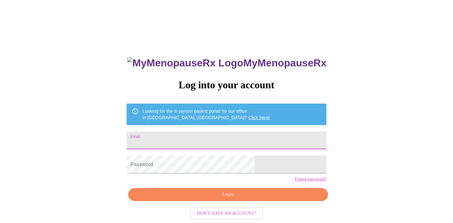
click at [202, 144] on input "Email" at bounding box center [227, 141] width 200 height 18
type input "[EMAIL_ADDRESS][DOMAIN_NAME]"
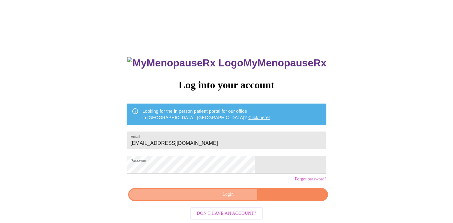
click at [192, 199] on span "Login" at bounding box center [228, 195] width 185 height 8
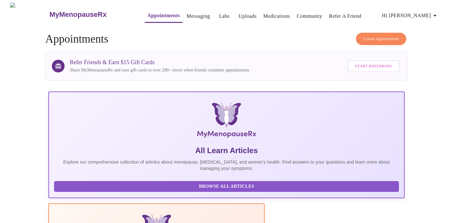
click at [366, 38] on span "Create Appointment" at bounding box center [381, 38] width 36 height 7
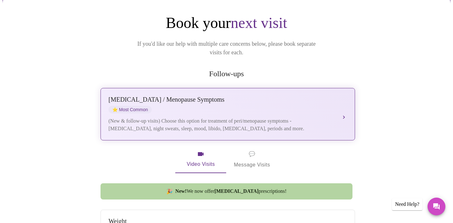
scroll to position [67, 0]
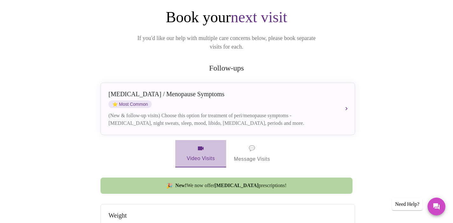
click at [197, 145] on icon "button" at bounding box center [201, 149] width 8 height 8
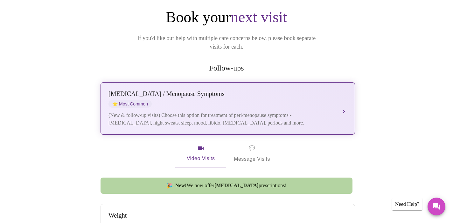
click at [258, 90] on div "[MEDICAL_DATA] / Menopause Symptoms ⭐ Most Common" at bounding box center [221, 98] width 226 height 17
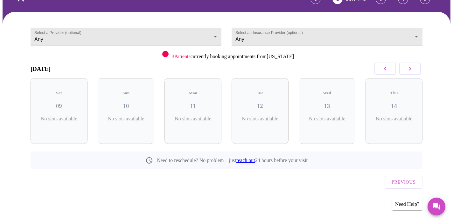
scroll to position [27, 0]
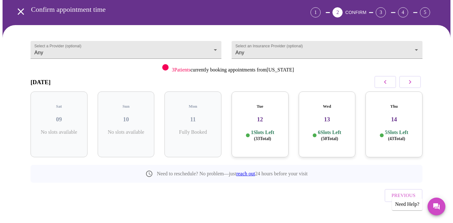
click at [268, 129] on p "1 Slots Left ( 33 Total)" at bounding box center [262, 135] width 23 height 12
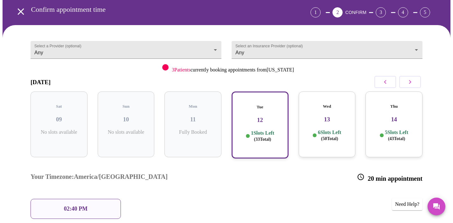
click at [326, 116] on h3 "13" at bounding box center [327, 119] width 47 height 7
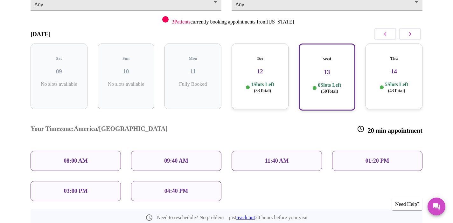
scroll to position [85, 0]
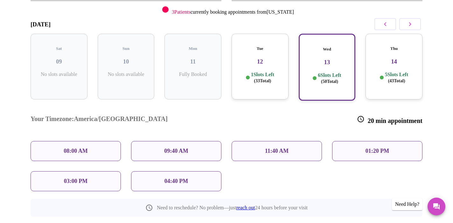
click at [388, 79] on span "( 43 Total)" at bounding box center [396, 81] width 17 height 5
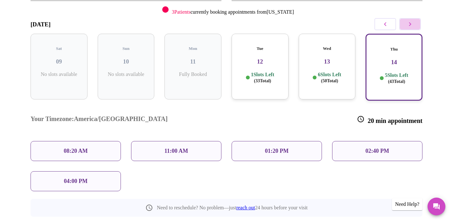
click at [409, 23] on icon "button" at bounding box center [410, 24] width 8 height 8
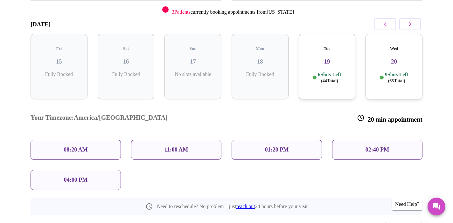
click at [341, 72] on p "6 Slots Left ( 44 Total)" at bounding box center [329, 78] width 23 height 12
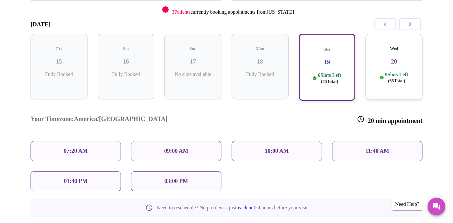
click at [385, 58] on h3 "20" at bounding box center [394, 61] width 47 height 7
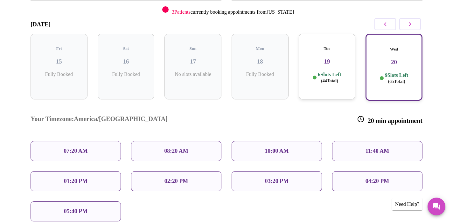
click at [115, 202] on div "05:40 PM" at bounding box center [76, 212] width 90 height 20
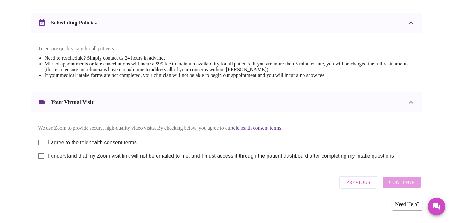
scroll to position [238, 0]
click at [43, 140] on input "I agree to the telehealth consent terms" at bounding box center [41, 142] width 13 height 13
checkbox input "true"
click at [42, 156] on input "I understand that my Zoom visit link will not be emailed to me, and I must acce…" at bounding box center [41, 156] width 13 height 13
checkbox input "true"
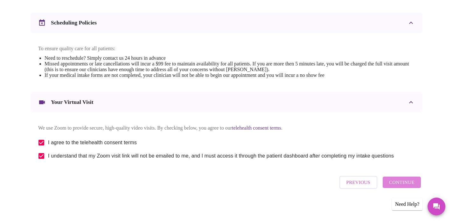
click at [409, 184] on span "Continue" at bounding box center [401, 182] width 25 height 8
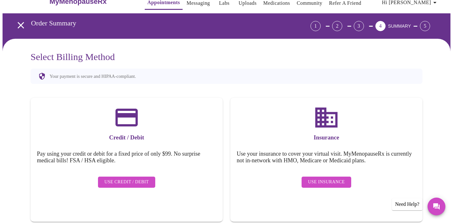
scroll to position [0, 0]
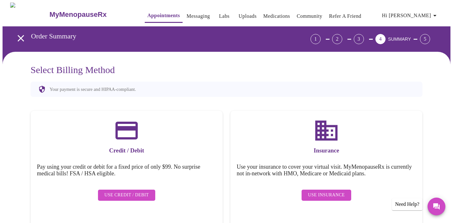
click at [21, 35] on icon "open drawer" at bounding box center [20, 38] width 11 height 11
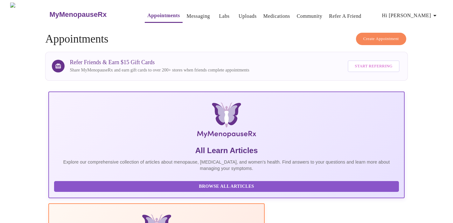
click at [368, 35] on span "Create Appointment" at bounding box center [381, 38] width 36 height 7
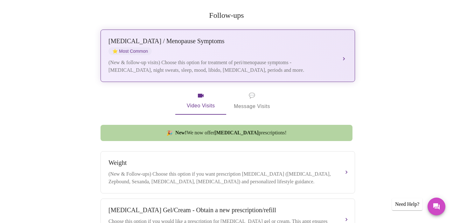
scroll to position [111, 0]
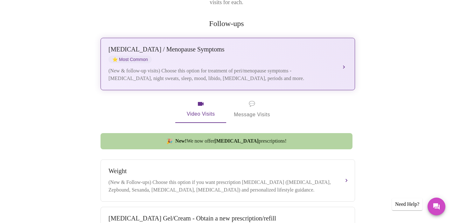
click at [280, 53] on div "[MEDICAL_DATA] / Menopause Symptoms ⭐ Most Common" at bounding box center [221, 54] width 226 height 17
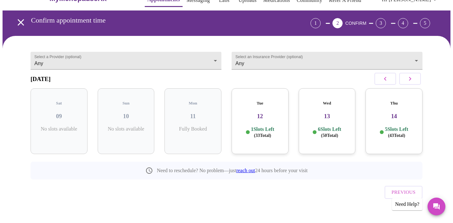
click at [413, 81] on icon "button" at bounding box center [410, 79] width 8 height 8
click at [396, 113] on h3 "20" at bounding box center [394, 116] width 47 height 7
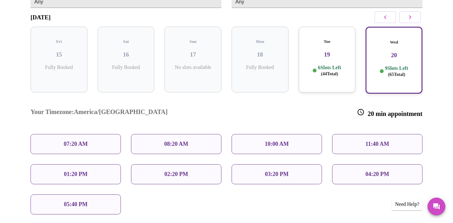
scroll to position [98, 0]
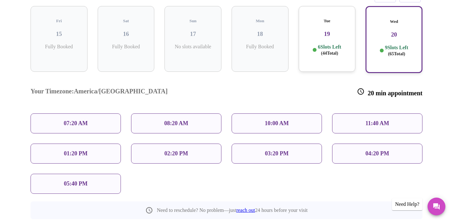
click at [104, 174] on div "05:40 PM" at bounding box center [76, 184] width 90 height 20
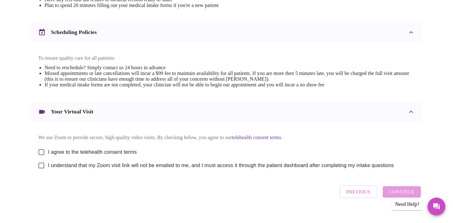
scroll to position [238, 0]
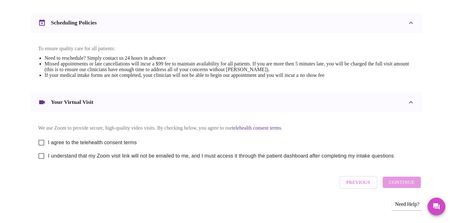
click at [40, 141] on input "I agree to the telehealth consent terms" at bounding box center [41, 142] width 13 height 13
checkbox input "true"
click at [42, 158] on input "I understand that my Zoom visit link will not be emailed to me, and I must acce…" at bounding box center [41, 156] width 13 height 13
checkbox input "true"
click at [408, 183] on span "Continue" at bounding box center [401, 182] width 25 height 8
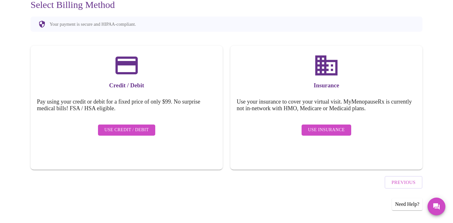
scroll to position [47, 0]
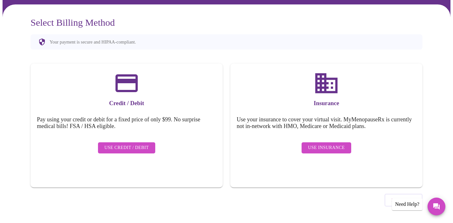
click at [138, 143] on button "Use Credit / Debit" at bounding box center [126, 148] width 57 height 11
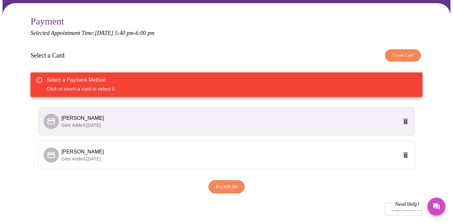
scroll to position [62, 0]
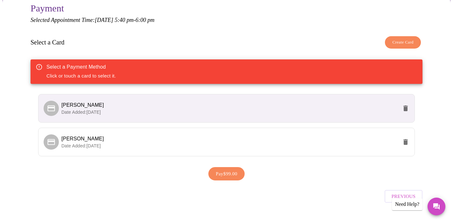
click at [133, 104] on span "[PERSON_NAME]" at bounding box center [229, 105] width 337 height 8
click at [189, 151] on li "[PERSON_NAME] Date Added: [DATE]" at bounding box center [226, 142] width 377 height 29
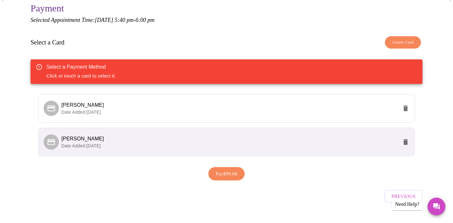
click at [230, 172] on span "Pay $99.00" at bounding box center [227, 174] width 22 height 8
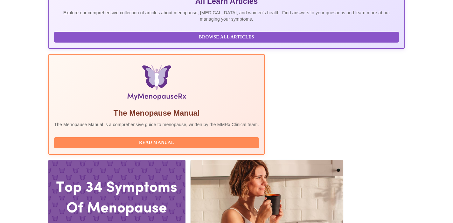
scroll to position [176, 0]
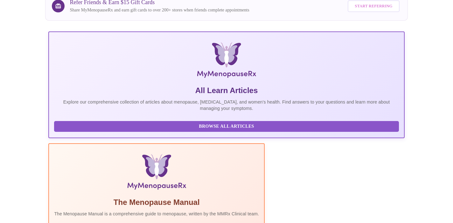
scroll to position [112, 0]
